Goal: Book appointment/travel/reservation

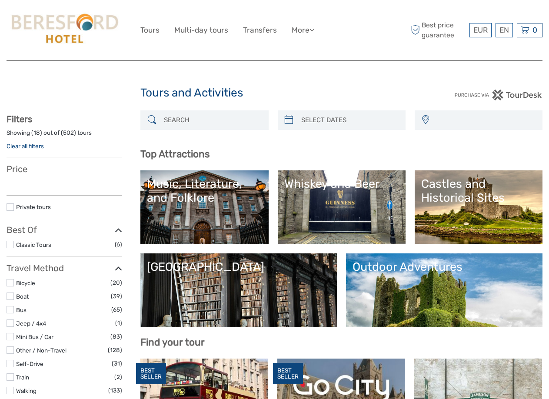
select select
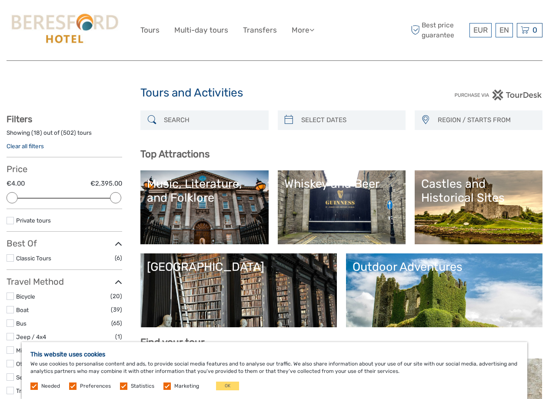
click at [399, 211] on link "Whiskey and Beer" at bounding box center [341, 207] width 115 height 61
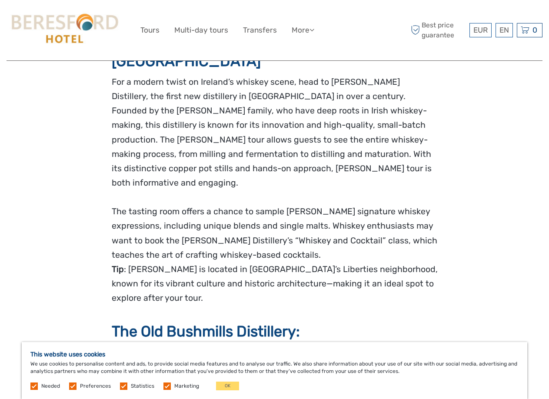
scroll to position [1175, 0]
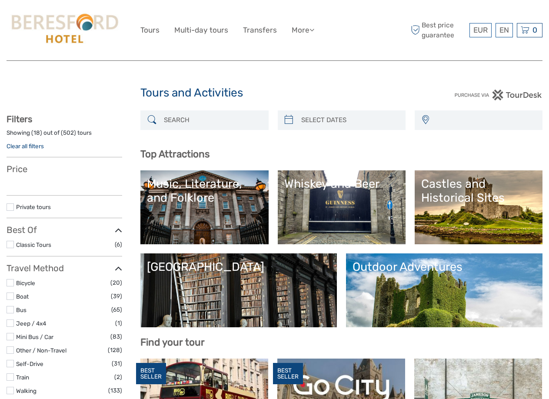
select select
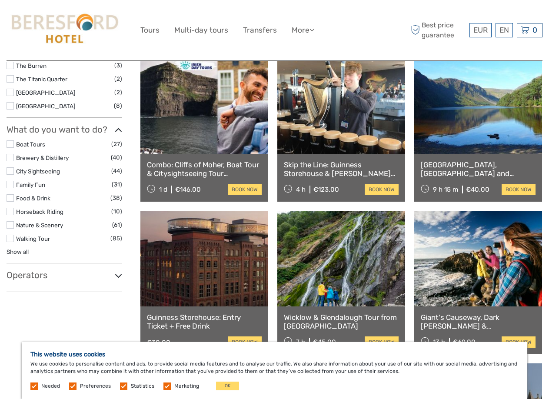
scroll to position [609, 0]
